Goal: Task Accomplishment & Management: Manage account settings

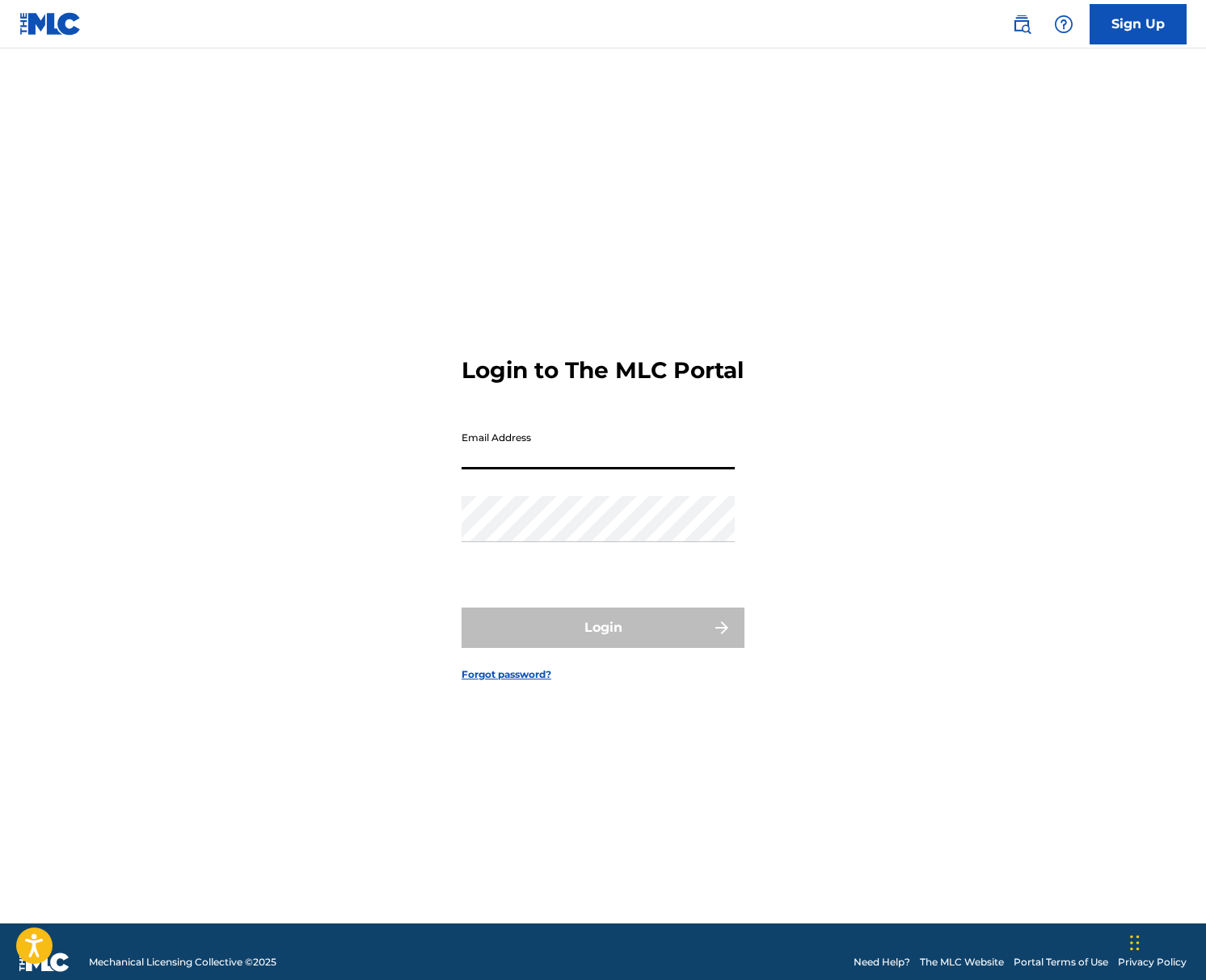
type input "[EMAIL_ADDRESS][DOMAIN_NAME]"
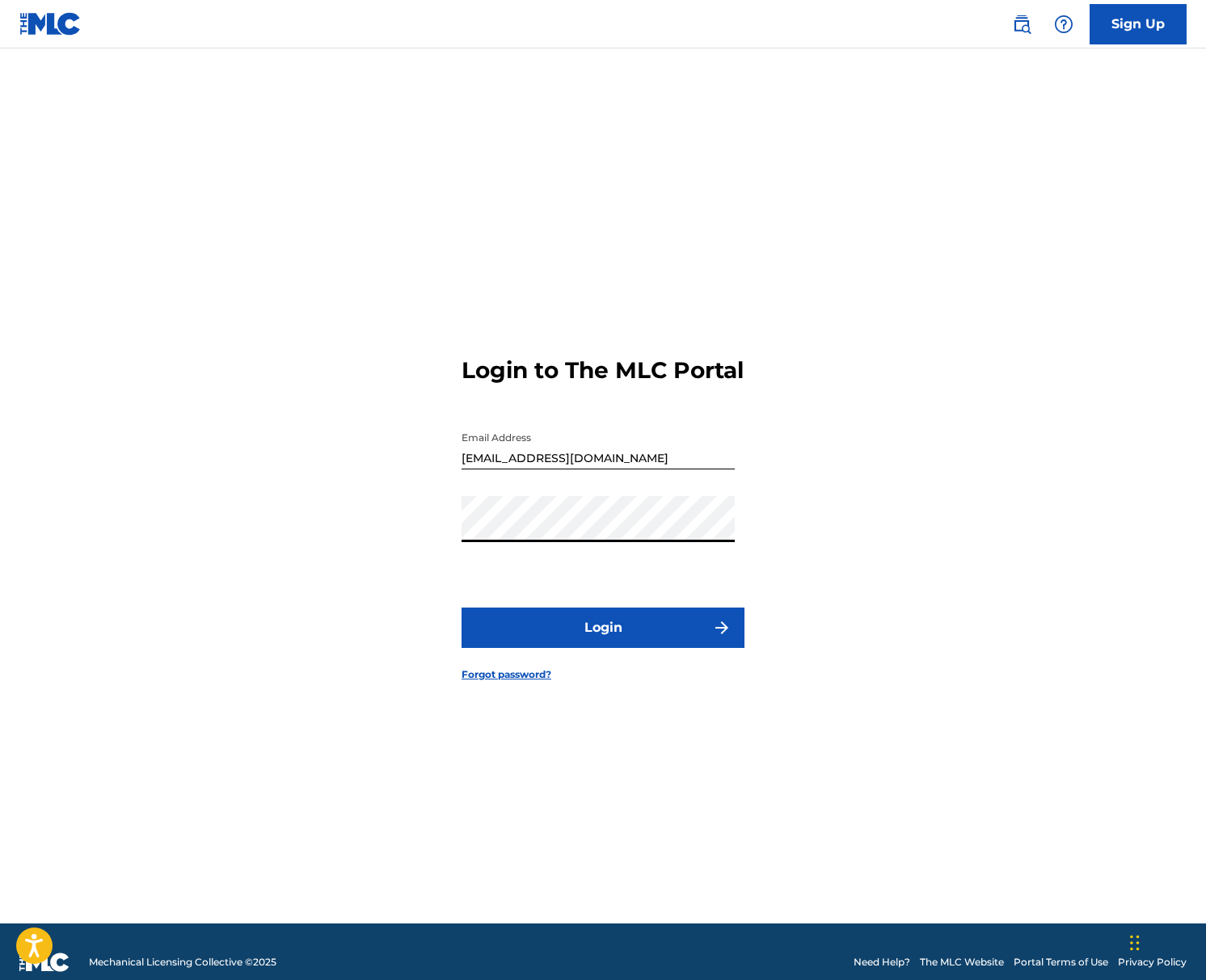
click at [608, 647] on button "Login" at bounding box center [603, 628] width 283 height 40
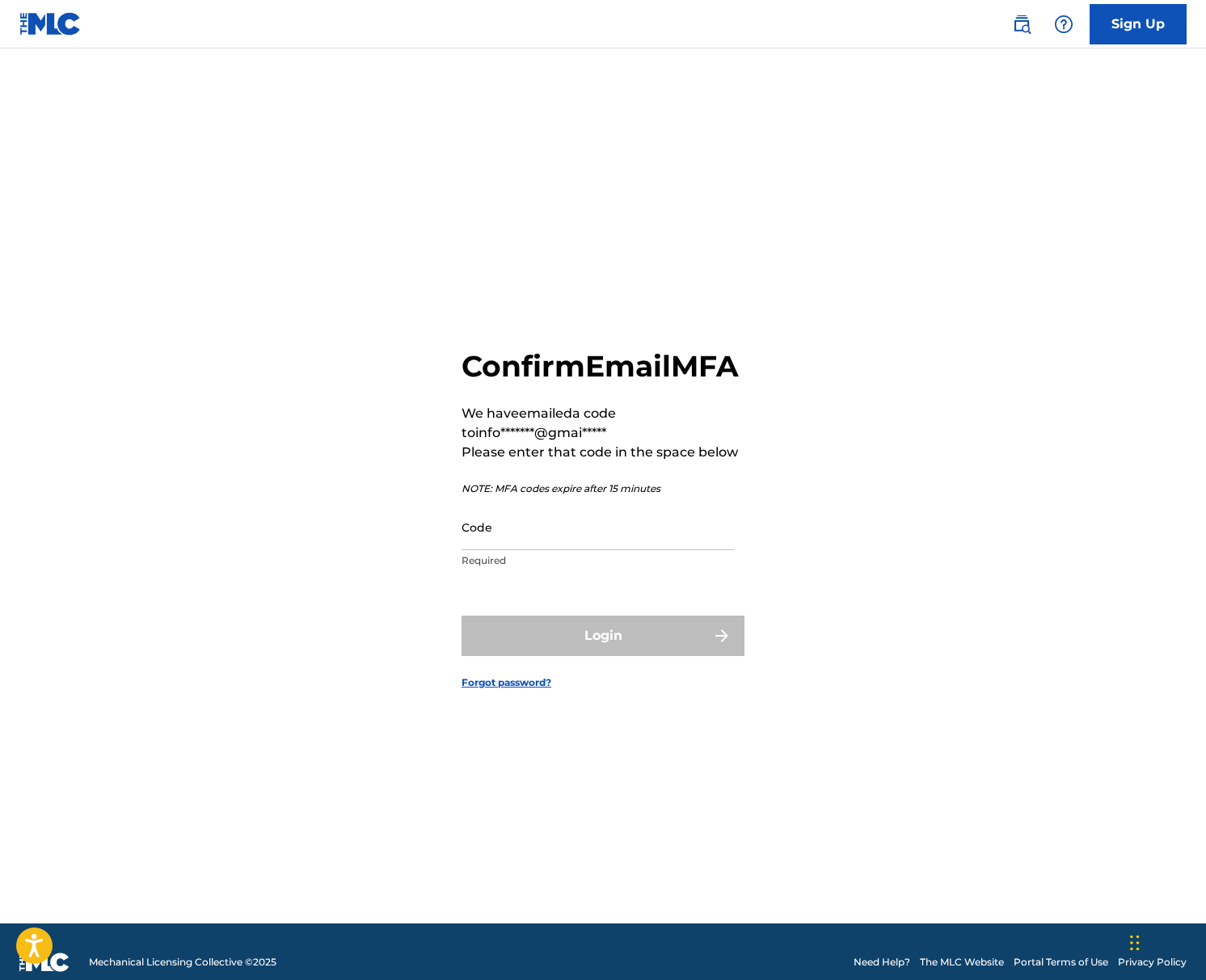
click at [513, 550] on input "Code" at bounding box center [598, 527] width 273 height 46
type input "`"
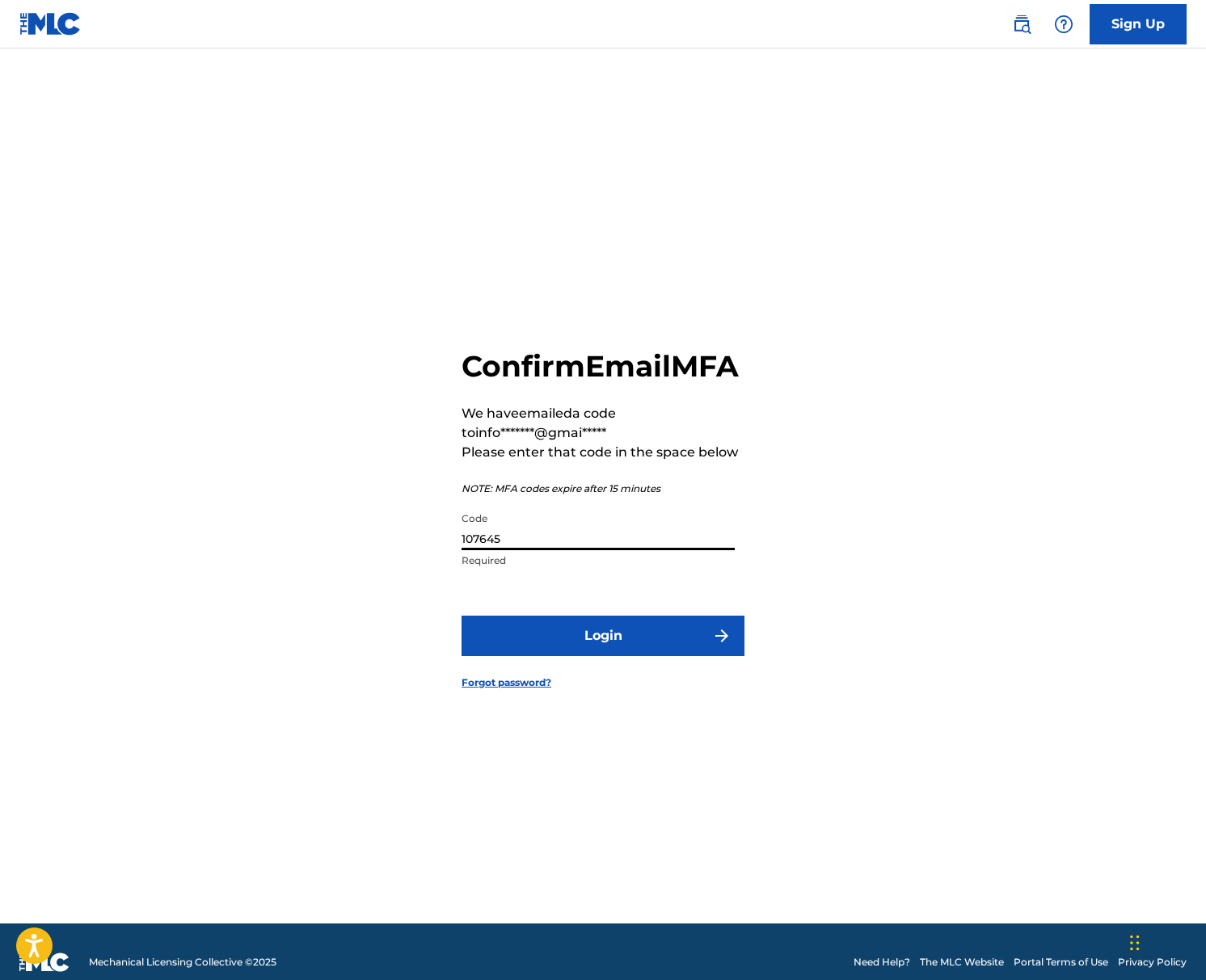
type input "107645"
click at [582, 654] on button "Login" at bounding box center [603, 635] width 283 height 40
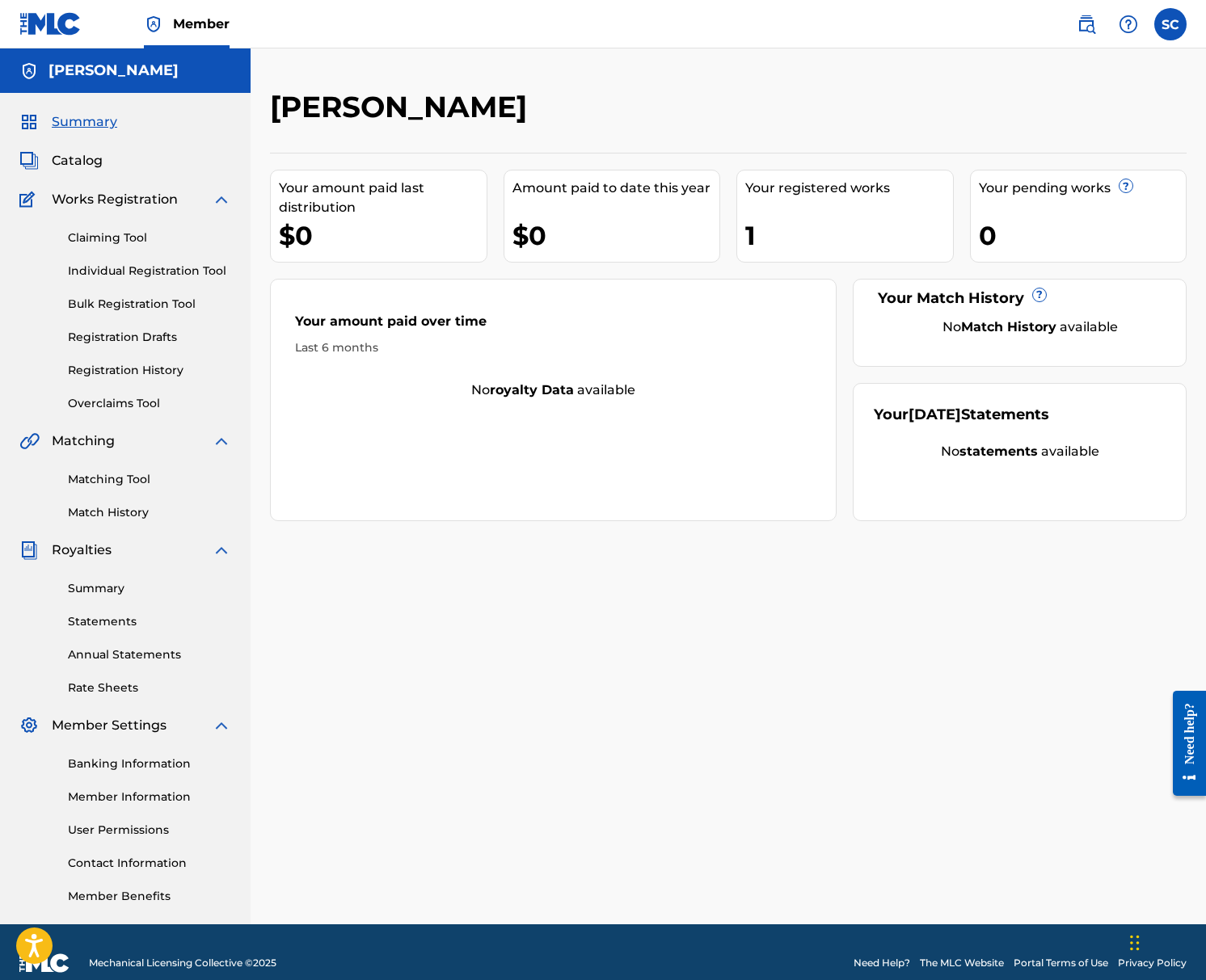
click at [109, 169] on div "Catalog" at bounding box center [125, 161] width 212 height 19
click at [86, 158] on span "Catalog" at bounding box center [77, 161] width 51 height 19
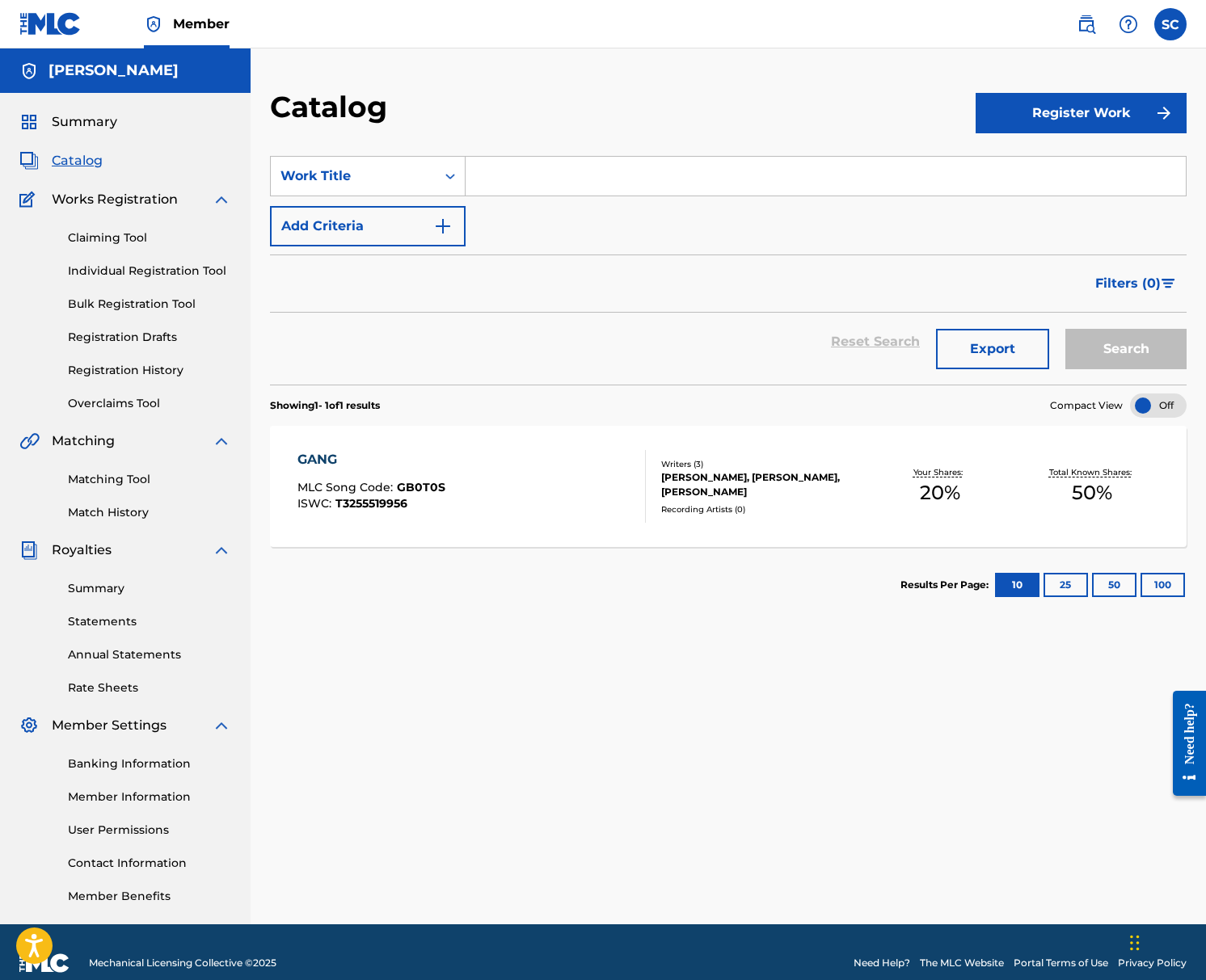
click at [503, 491] on div "GANG MLC Song Code : GB0T0S ISWC : T3255519956" at bounding box center [471, 487] width 348 height 73
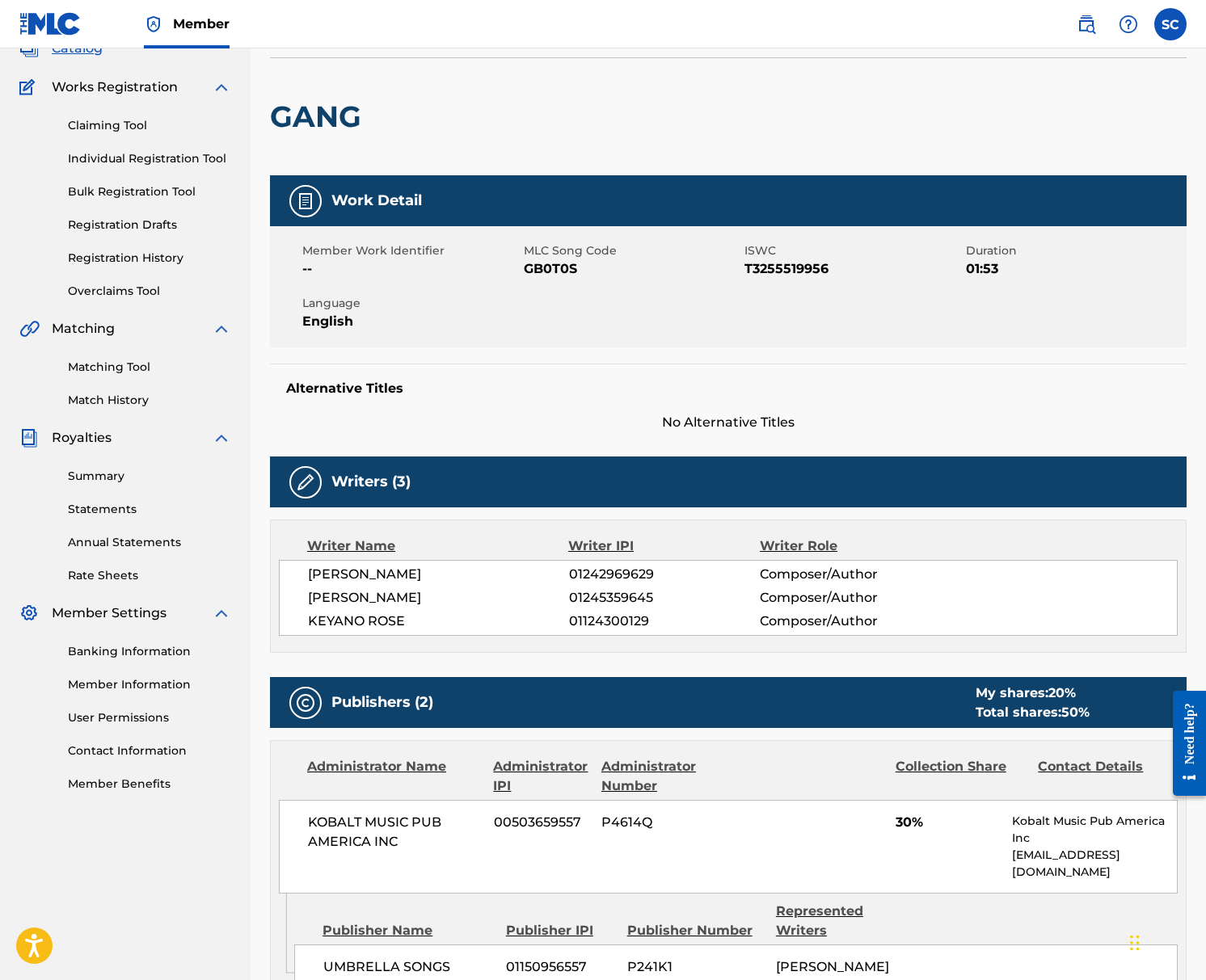
scroll to position [84, 0]
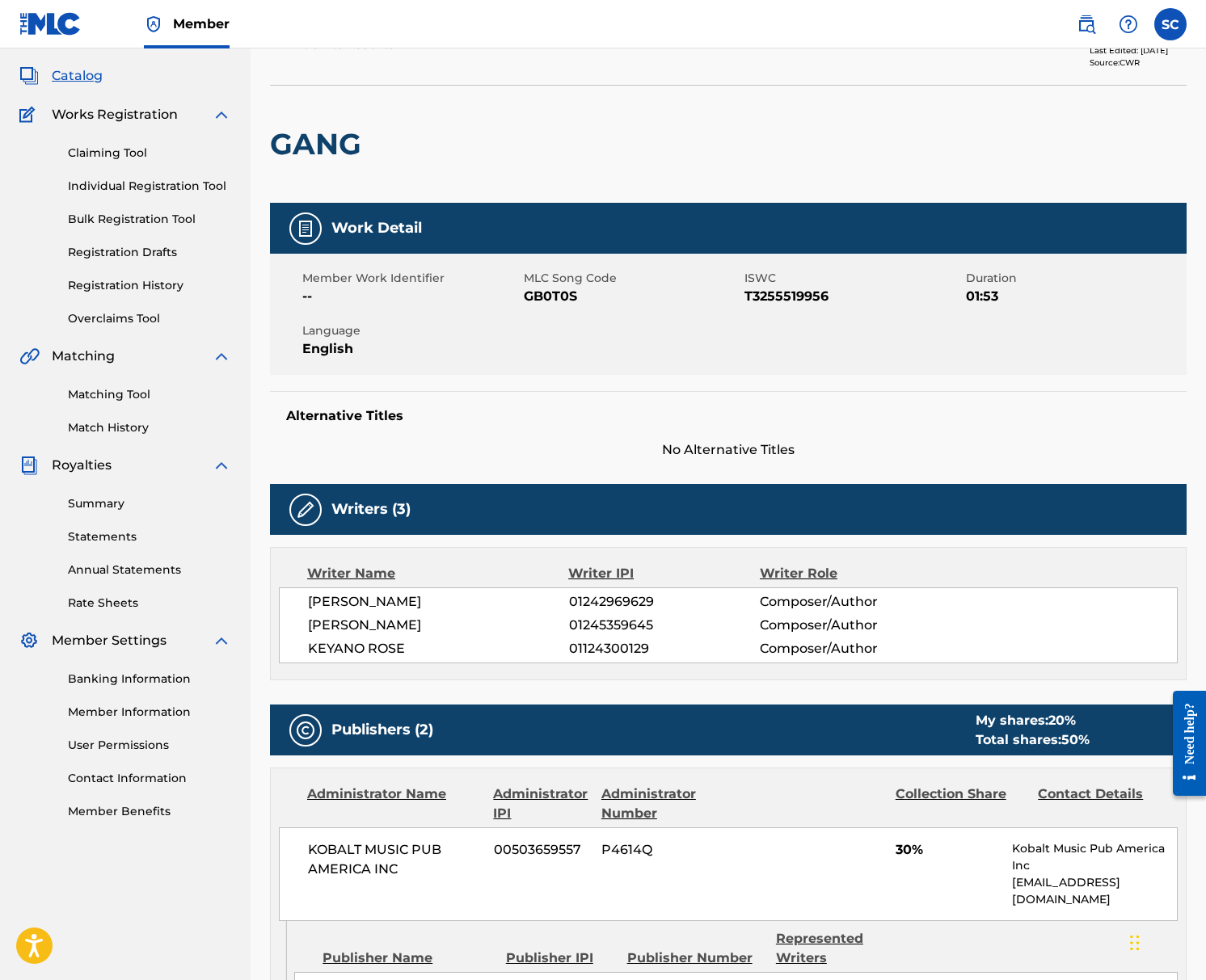
click at [118, 142] on div "Claiming Tool Individual Registration Tool Bulk Registration Tool Registration …" at bounding box center [125, 225] width 212 height 203
click at [117, 149] on link "Claiming Tool" at bounding box center [149, 152] width 163 height 17
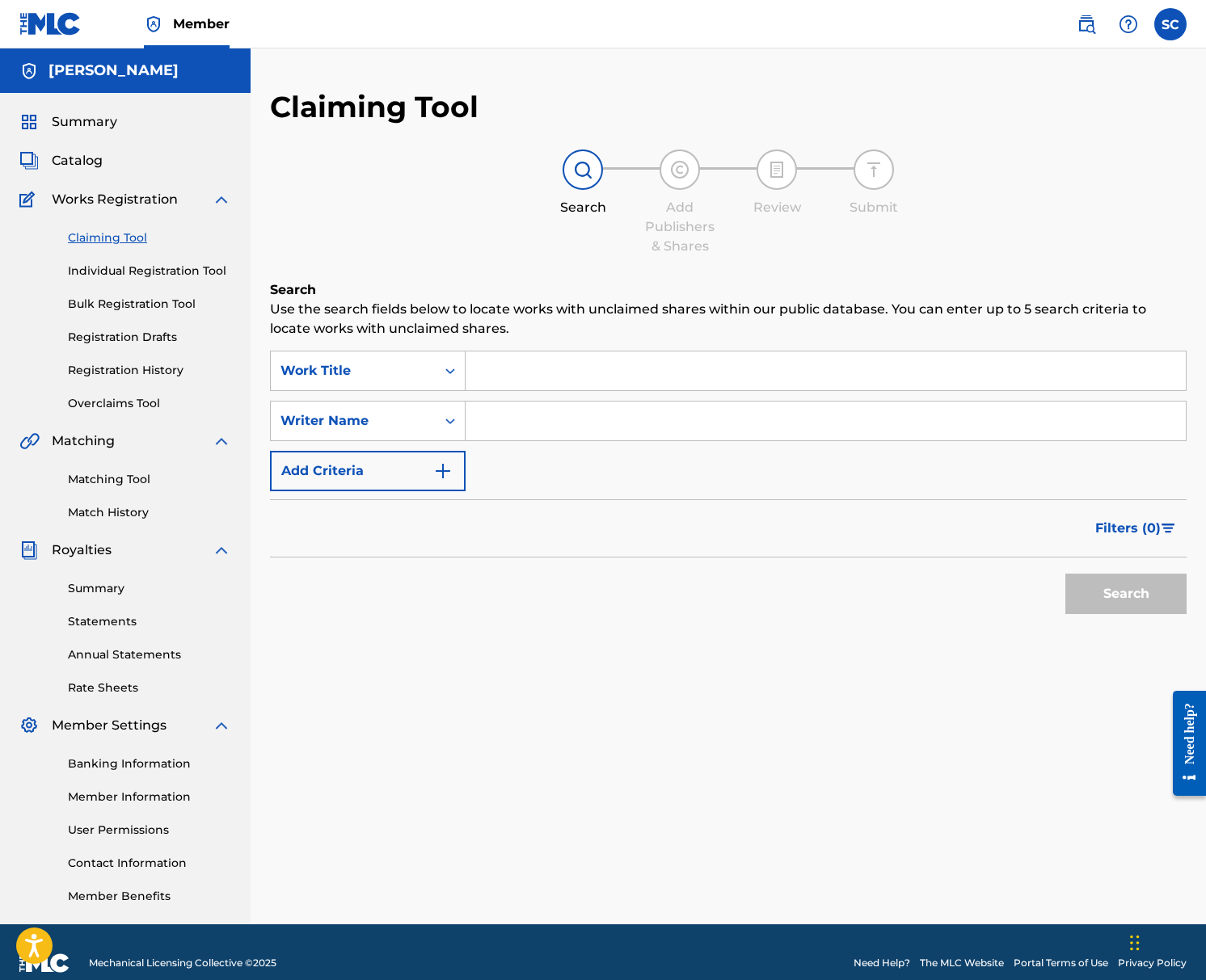
click at [111, 619] on link "Statements" at bounding box center [149, 621] width 163 height 17
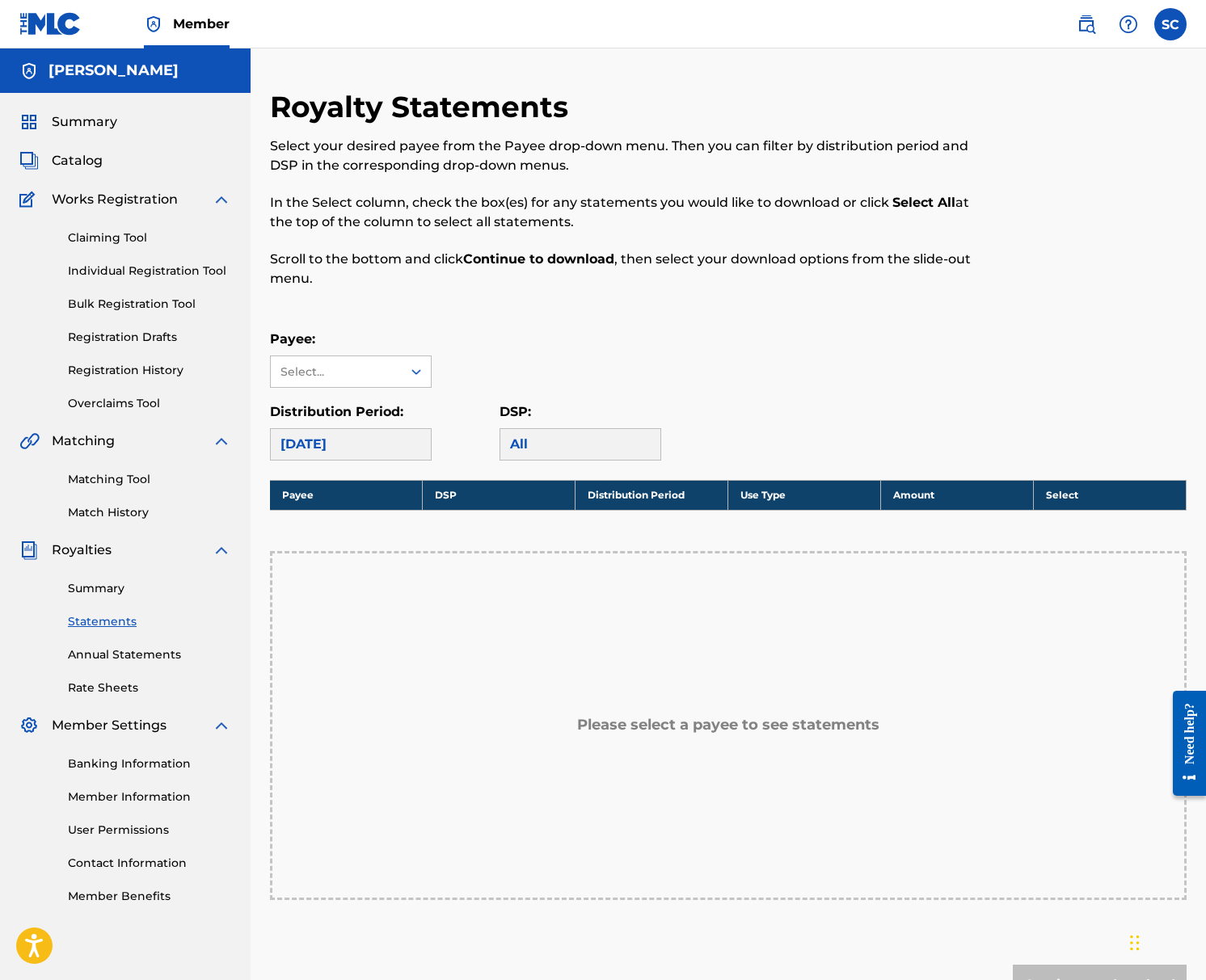
click at [366, 444] on div "[DATE]" at bounding box center [351, 444] width 162 height 32
click at [358, 442] on div "[DATE]" at bounding box center [351, 444] width 162 height 32
click at [150, 649] on link "Annual Statements" at bounding box center [149, 654] width 163 height 17
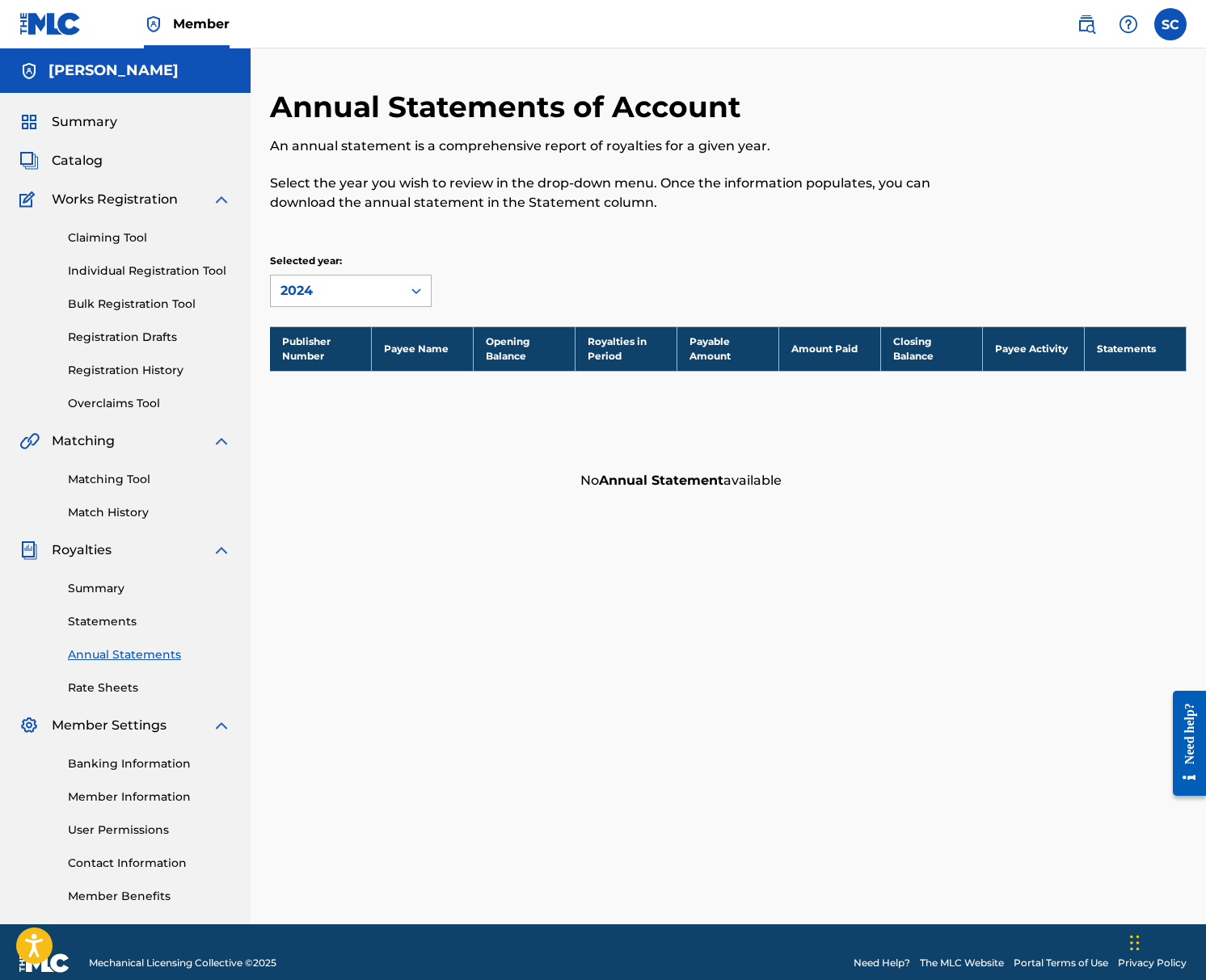
click at [345, 289] on div "2024" at bounding box center [336, 291] width 111 height 19
click at [629, 175] on p "Select the year you wish to review in the drop-down menu. Once the information …" at bounding box center [623, 193] width 705 height 39
